Goal: Information Seeking & Learning: Learn about a topic

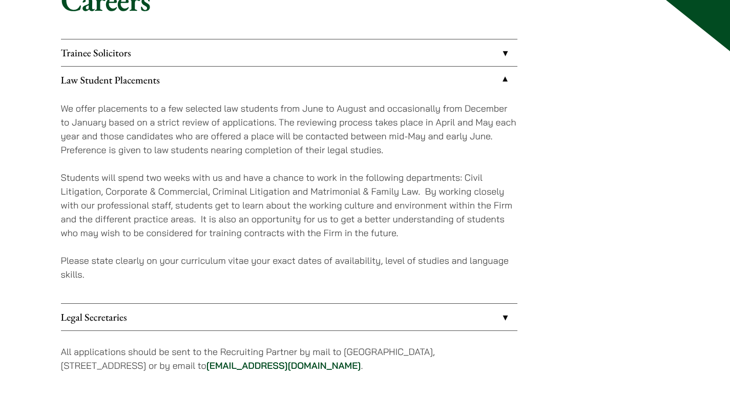
scroll to position [117, 0]
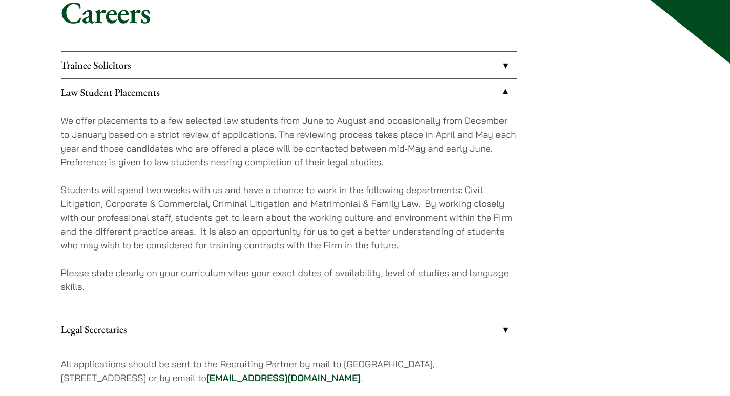
click at [306, 65] on link "Trainee Solicitors" at bounding box center [289, 65] width 456 height 27
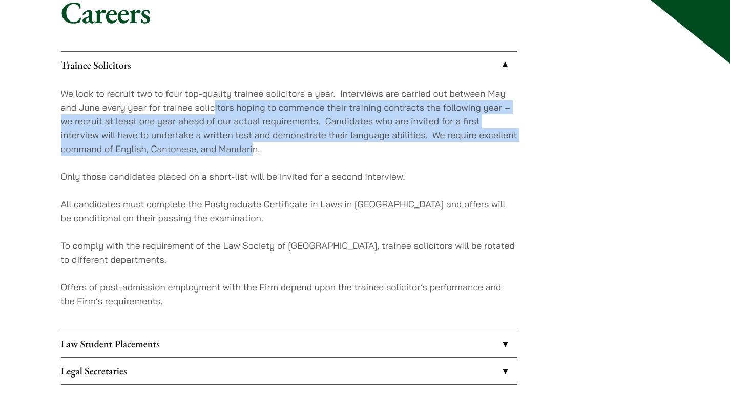
drag, startPoint x: 213, startPoint y: 103, endPoint x: 252, endPoint y: 155, distance: 65.4
click at [252, 155] on p "We look to recruit two to four top-quality trainee solicitors a year. Interview…" at bounding box center [289, 121] width 456 height 69
drag, startPoint x: 254, startPoint y: 151, endPoint x: 162, endPoint y: 102, distance: 104.5
click at [162, 102] on p "We look to recruit two to four top-quality trainee solicitors a year. Interview…" at bounding box center [289, 121] width 456 height 69
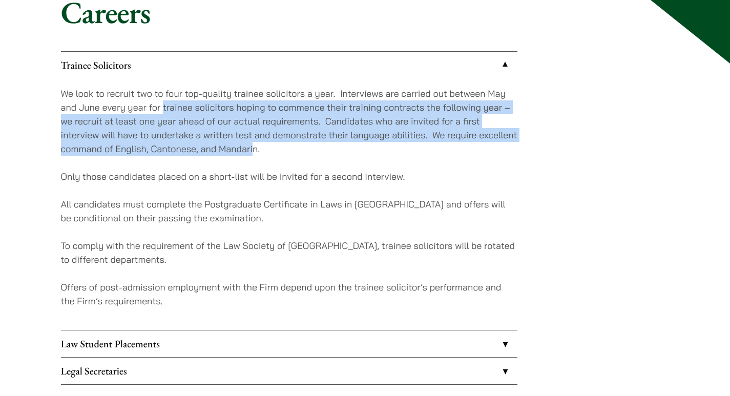
click at [162, 102] on p "We look to recruit two to four top-quality trainee solicitors a year. Interview…" at bounding box center [289, 121] width 456 height 69
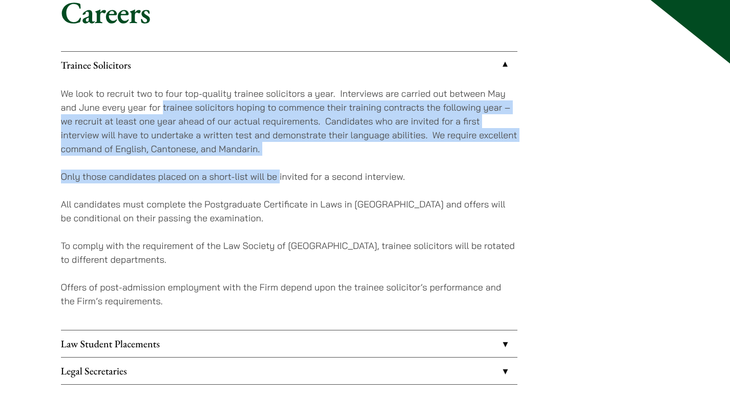
drag, startPoint x: 162, startPoint y: 102, endPoint x: 277, endPoint y: 166, distance: 132.1
click at [277, 166] on div "We look to recruit two to four top-quality trainee solicitors a year. Interview…" at bounding box center [289, 203] width 456 height 251
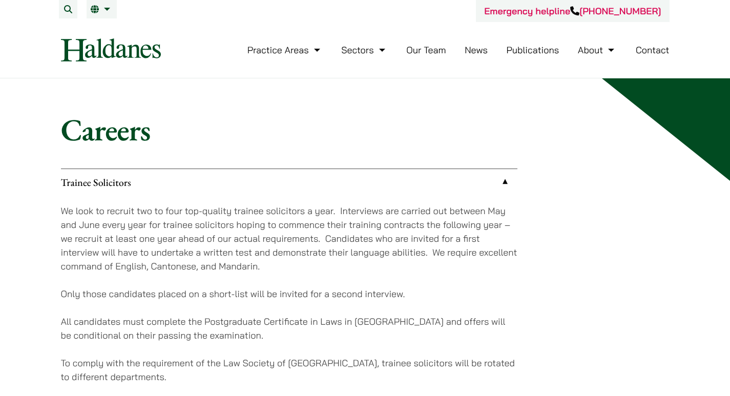
click at [427, 50] on link "Our Team" at bounding box center [425, 50] width 39 height 12
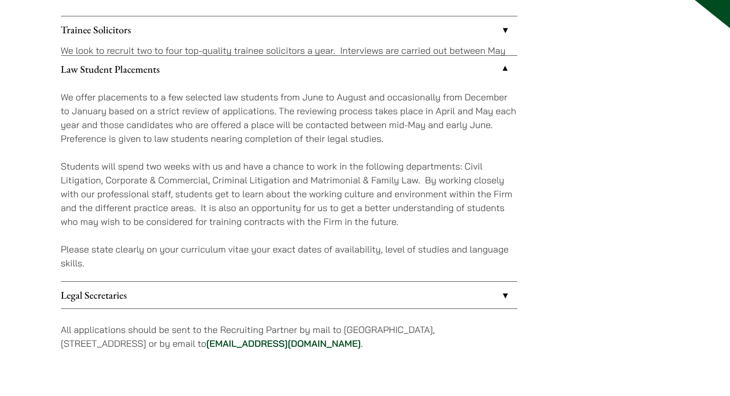
scroll to position [168, 0]
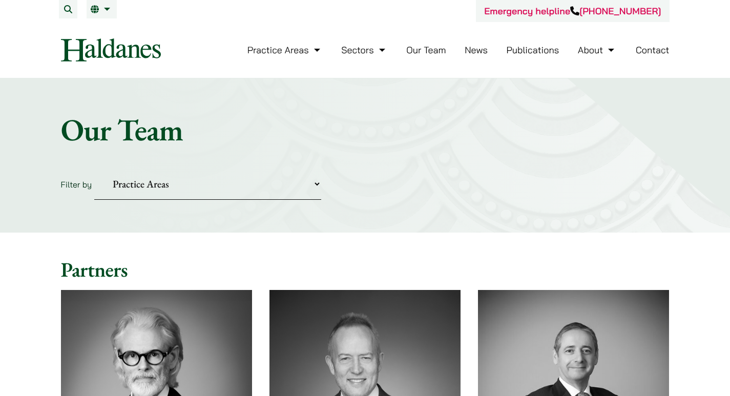
click at [237, 183] on select "Practice Areas Antitrust and Competition Civil Litigation & Dispute Resolution …" at bounding box center [207, 183] width 227 height 31
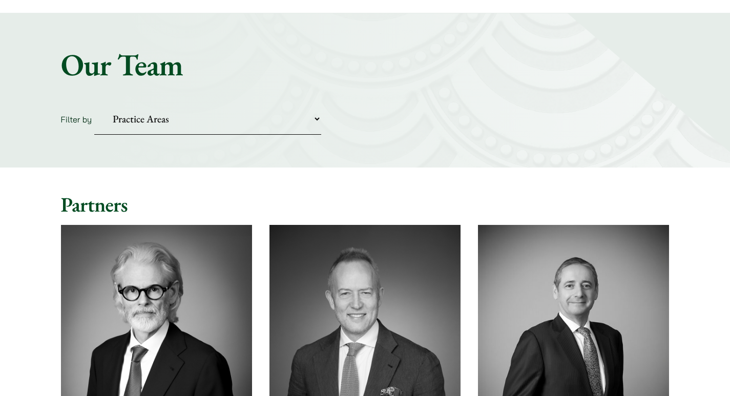
scroll to position [256, 0]
